Goal: Task Accomplishment & Management: Complete application form

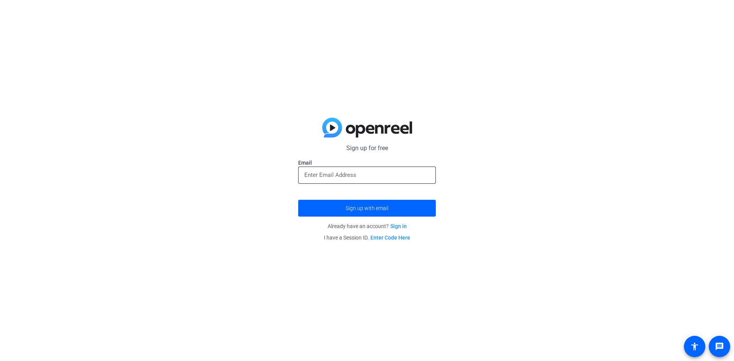
click at [375, 179] on input "email" at bounding box center [366, 174] width 125 height 9
type input "[EMAIL_ADDRESS][DOMAIN_NAME]"
click at [383, 212] on span "submit" at bounding box center [367, 208] width 138 height 18
